Goal: Find specific page/section: Find specific page/section

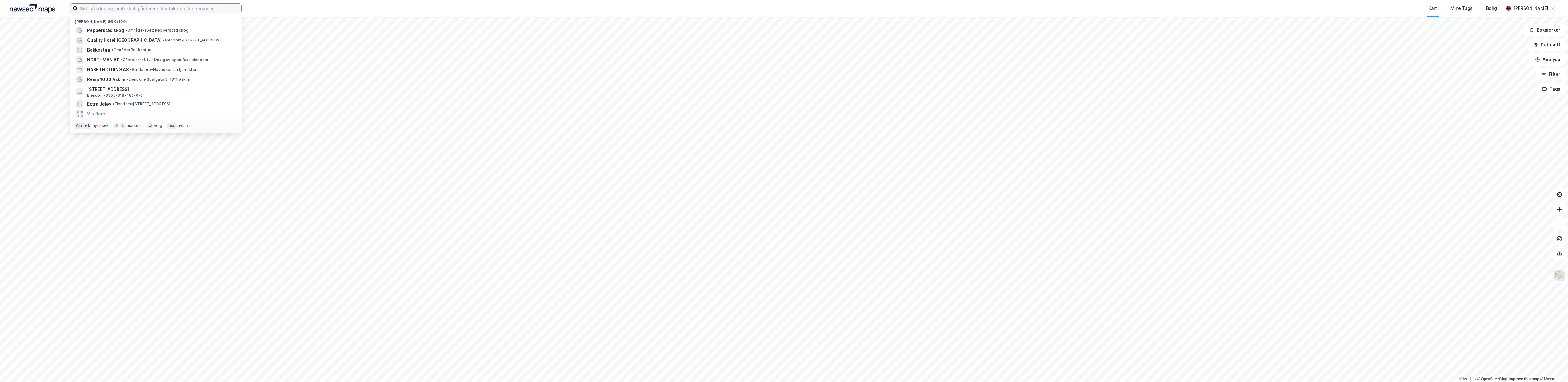
click at [85, 7] on input at bounding box center [159, 8] width 164 height 9
type input "pepperstad"
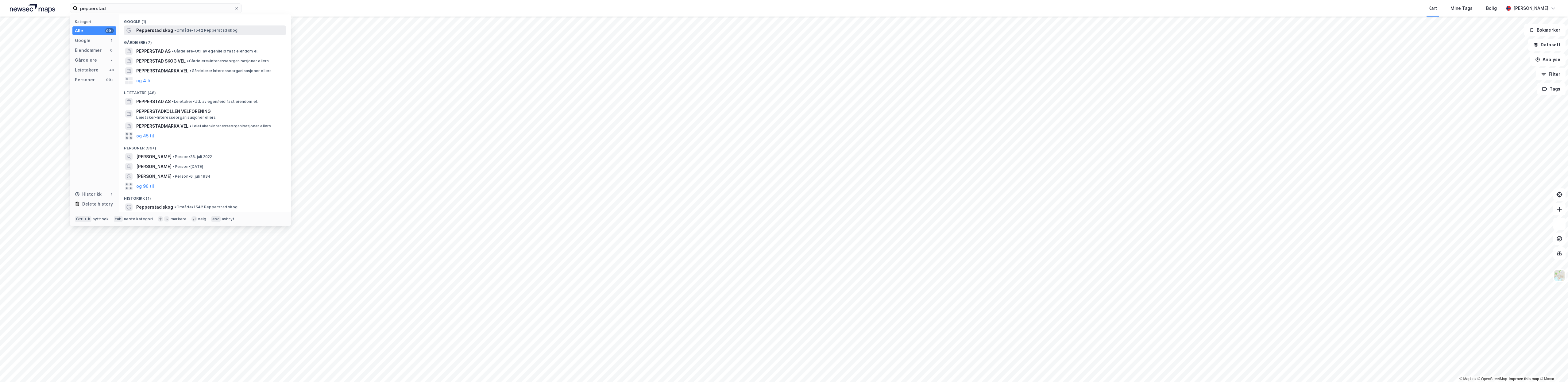
click at [135, 31] on div "Pepperstad skog • Område • 1542 Pepperstad skog" at bounding box center [205, 30] width 162 height 10
